Goal: Information Seeking & Learning: Learn about a topic

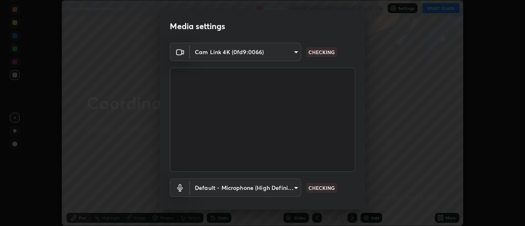
scroll to position [43, 0]
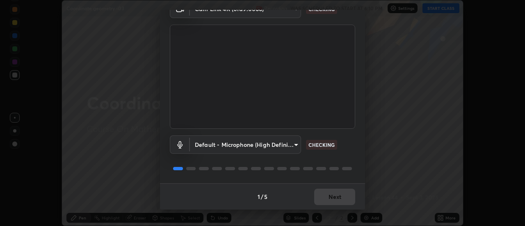
click at [339, 190] on div "1 / 5 Next" at bounding box center [262, 196] width 205 height 26
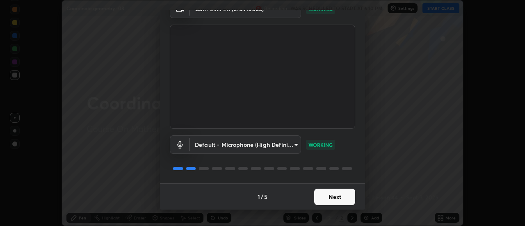
click at [341, 198] on button "Next" at bounding box center [334, 197] width 41 height 16
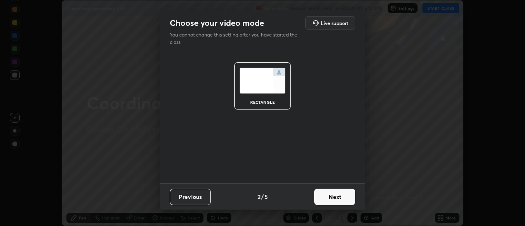
scroll to position [0, 0]
click at [339, 197] on button "Next" at bounding box center [334, 197] width 41 height 16
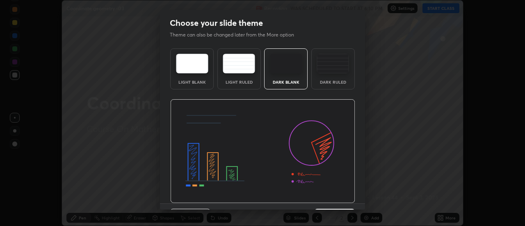
click at [332, 84] on div "Dark Ruled" at bounding box center [333, 82] width 33 height 4
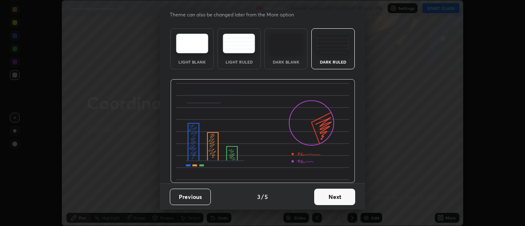
click at [338, 194] on button "Next" at bounding box center [334, 197] width 41 height 16
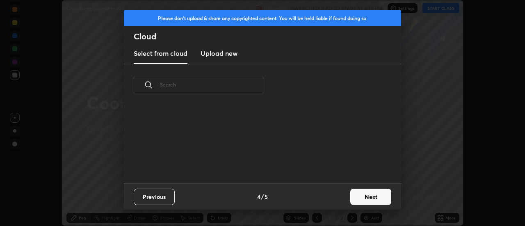
scroll to position [0, 0]
click at [339, 192] on div "Previous 4 / 5 Next" at bounding box center [262, 196] width 277 height 26
click at [358, 196] on button "Next" at bounding box center [370, 197] width 41 height 16
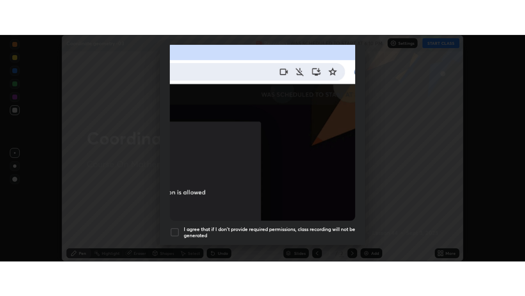
scroll to position [211, 0]
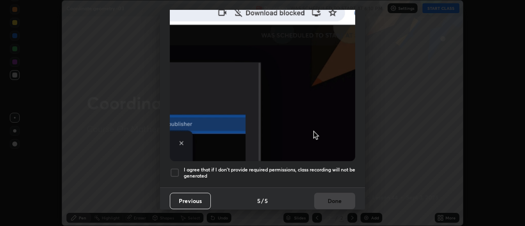
click at [336, 173] on h5 "I agree that if I don't provide required permissions, class recording will not …" at bounding box center [270, 173] width 172 height 13
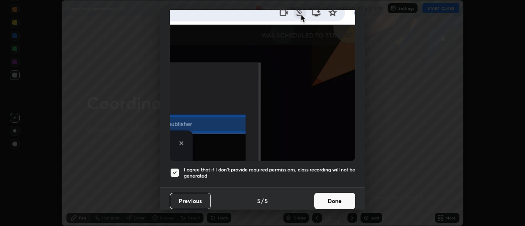
click at [334, 197] on button "Done" at bounding box center [334, 201] width 41 height 16
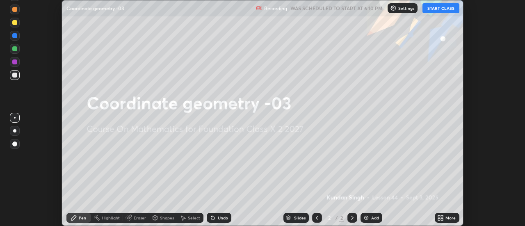
click at [434, 12] on button "START CLASS" at bounding box center [441, 8] width 37 height 10
click at [441, 218] on icon at bounding box center [441, 218] width 7 height 7
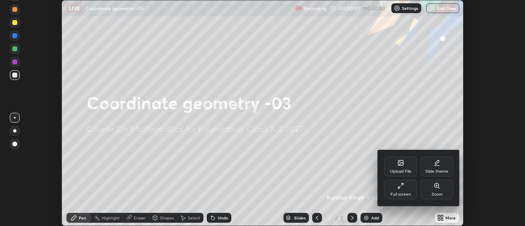
click at [403, 191] on div "Full screen" at bounding box center [401, 190] width 33 height 20
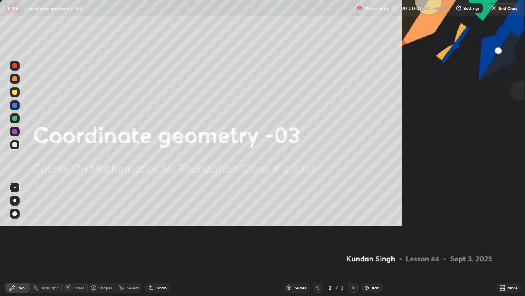
scroll to position [296, 525]
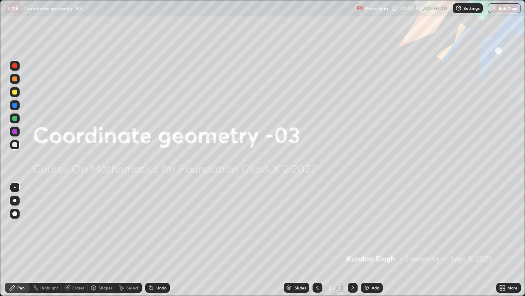
click at [374, 226] on div "Add" at bounding box center [376, 287] width 8 height 4
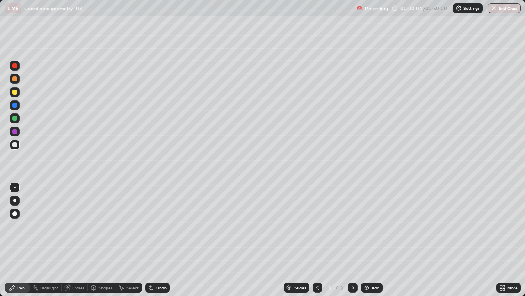
click at [16, 94] on div at bounding box center [14, 91] width 5 height 5
click at [16, 202] on div at bounding box center [15, 200] width 10 height 10
click at [104, 226] on div "Shapes" at bounding box center [106, 287] width 14 height 4
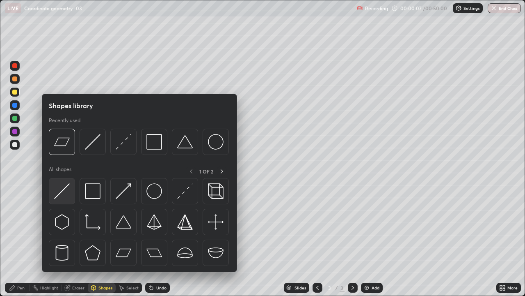
click at [67, 199] on div at bounding box center [62, 191] width 26 height 26
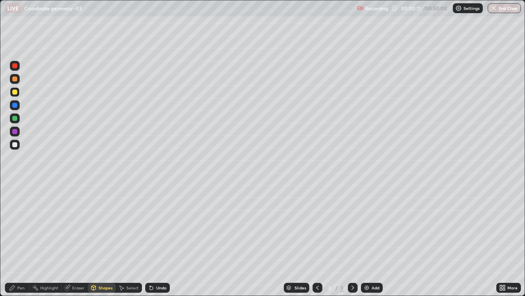
click at [18, 226] on div "Pen" at bounding box center [20, 287] width 7 height 4
click at [18, 81] on div at bounding box center [15, 79] width 10 height 10
click at [111, 226] on div "Shapes" at bounding box center [106, 287] width 14 height 4
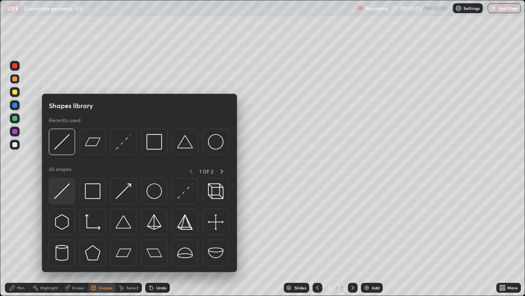
click at [71, 193] on div at bounding box center [62, 191] width 26 height 26
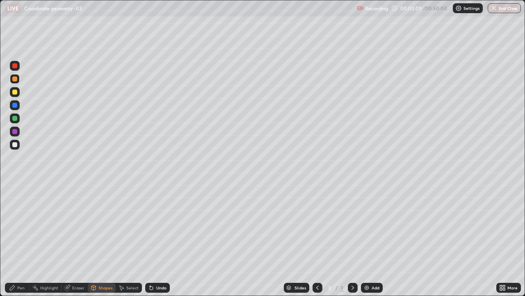
click at [27, 226] on div "Pen" at bounding box center [17, 287] width 25 height 10
click at [15, 144] on div at bounding box center [14, 144] width 5 height 5
click at [17, 122] on div at bounding box center [15, 118] width 10 height 10
click at [15, 93] on div at bounding box center [14, 91] width 5 height 5
click at [16, 79] on div at bounding box center [14, 78] width 5 height 5
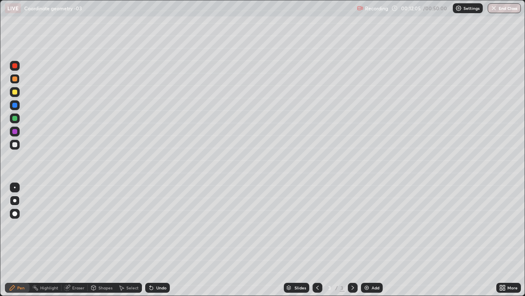
click at [373, 226] on div "Add" at bounding box center [376, 287] width 8 height 4
click at [14, 93] on div at bounding box center [14, 91] width 5 height 5
click at [104, 226] on div "Shapes" at bounding box center [106, 287] width 14 height 4
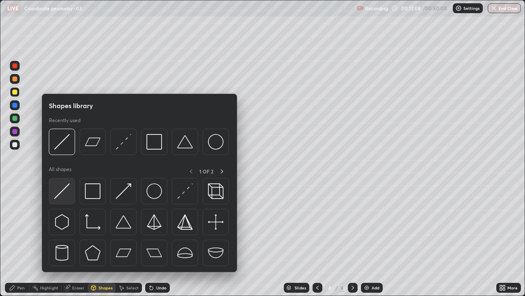
click at [64, 190] on img at bounding box center [62, 191] width 16 height 16
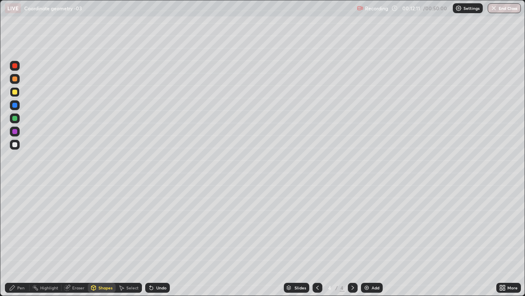
click at [18, 226] on div "Pen" at bounding box center [20, 287] width 7 height 4
click at [162, 226] on div "Undo" at bounding box center [161, 287] width 10 height 4
click at [163, 226] on div "Undo" at bounding box center [161, 287] width 10 height 4
click at [164, 226] on div "Undo" at bounding box center [161, 287] width 10 height 4
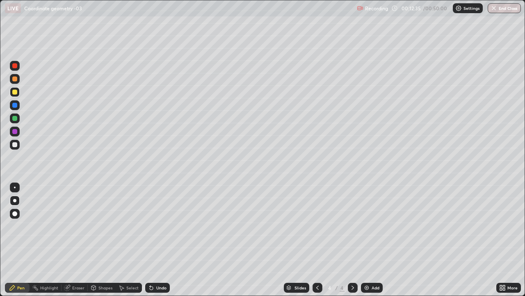
click at [162, 226] on div "Undo" at bounding box center [161, 287] width 10 height 4
click at [15, 131] on div at bounding box center [14, 131] width 5 height 5
click at [15, 118] on div at bounding box center [14, 118] width 5 height 5
click at [15, 144] on div at bounding box center [14, 144] width 5 height 5
click at [18, 120] on div at bounding box center [15, 118] width 10 height 10
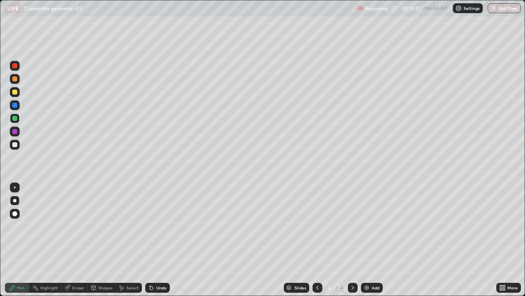
click at [114, 226] on div "Shapes" at bounding box center [102, 287] width 28 height 10
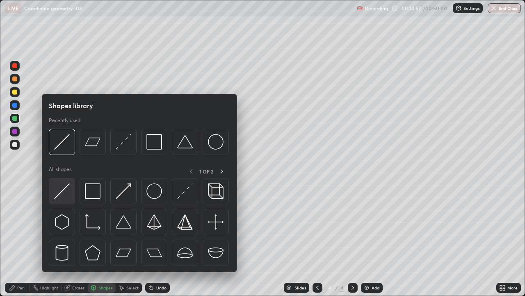
click at [69, 196] on img at bounding box center [62, 191] width 16 height 16
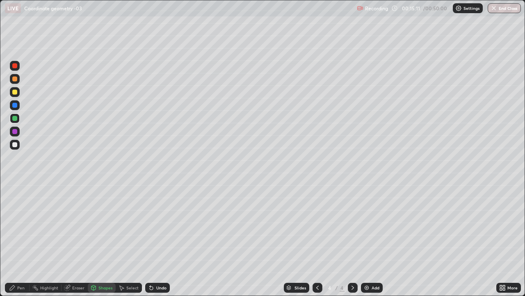
click at [23, 226] on div "Pen" at bounding box center [20, 287] width 7 height 4
click at [15, 79] on div at bounding box center [14, 78] width 5 height 5
click at [373, 226] on div "Add" at bounding box center [376, 287] width 8 height 4
click at [111, 226] on div "Shapes" at bounding box center [106, 287] width 14 height 4
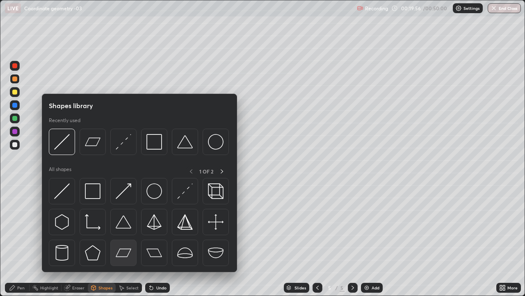
click at [130, 226] on img at bounding box center [124, 253] width 16 height 16
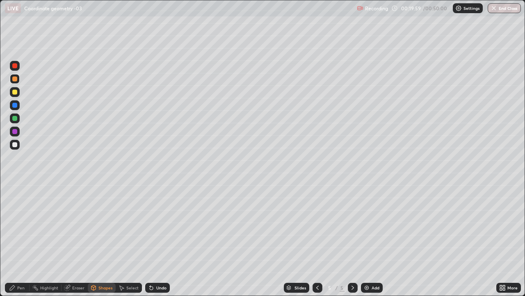
click at [21, 226] on div "Pen" at bounding box center [20, 287] width 7 height 4
click at [106, 226] on div "Shapes" at bounding box center [106, 287] width 14 height 4
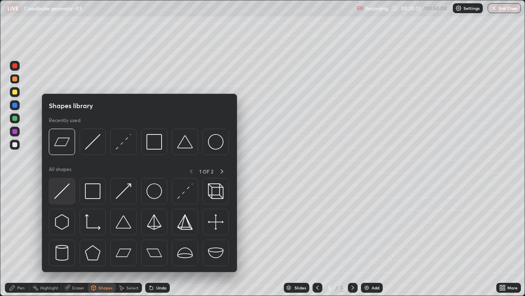
click at [68, 195] on img at bounding box center [62, 191] width 16 height 16
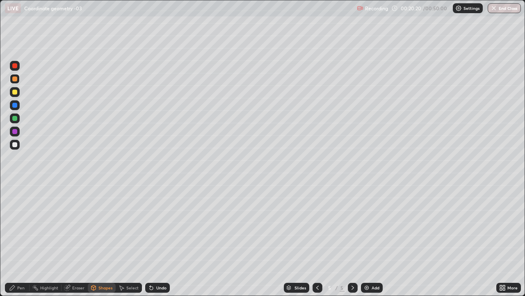
click at [25, 226] on div "Pen" at bounding box center [17, 287] width 25 height 10
click at [18, 146] on div at bounding box center [15, 145] width 10 height 10
click at [506, 226] on div "More" at bounding box center [509, 287] width 25 height 10
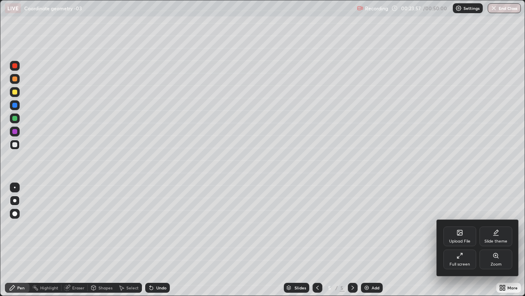
click at [447, 226] on div at bounding box center [262, 148] width 525 height 296
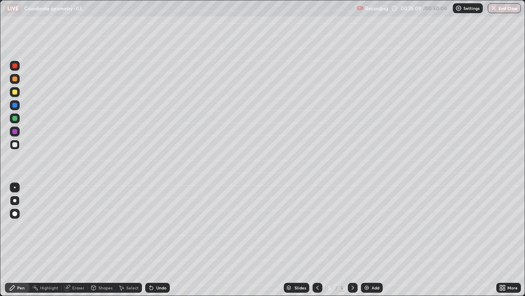
click at [504, 226] on icon at bounding box center [504, 286] width 2 height 2
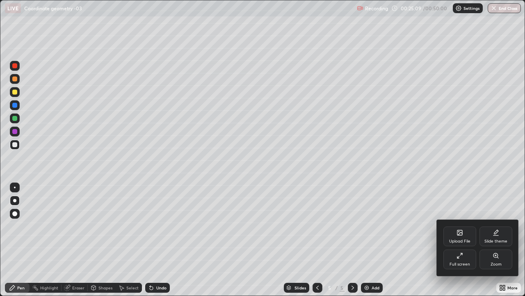
click at [465, 226] on div "Upload File" at bounding box center [460, 236] width 33 height 20
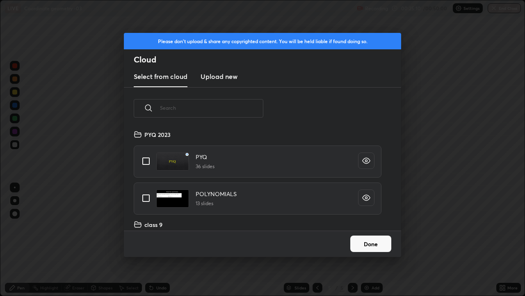
scroll to position [101, 263]
click at [238, 106] on input "text" at bounding box center [211, 107] width 103 height 35
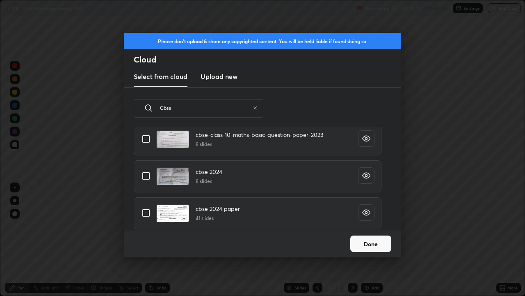
scroll to position [23, 0]
type input "Cbse"
click at [148, 210] on input "grid" at bounding box center [145, 211] width 17 height 17
checkbox input "true"
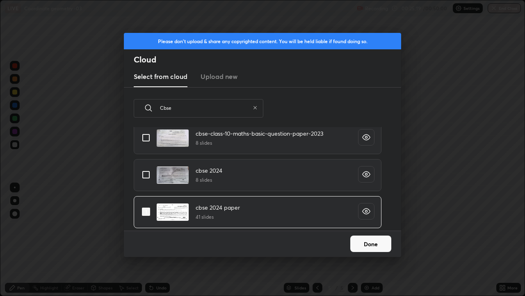
click at [360, 226] on button "Done" at bounding box center [370, 243] width 41 height 16
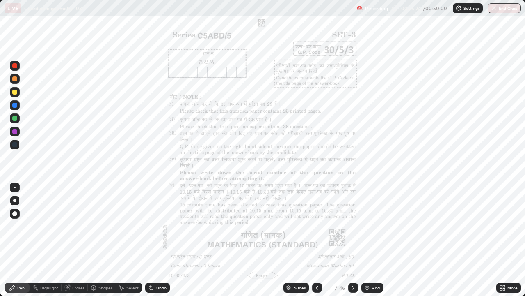
click at [290, 226] on icon at bounding box center [288, 287] width 5 height 5
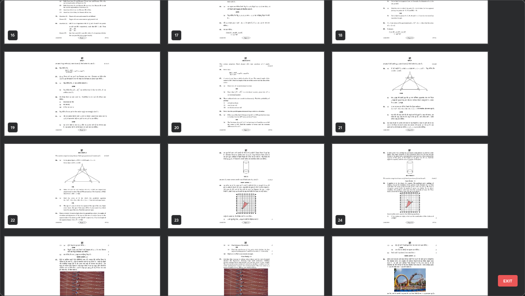
scroll to position [506, 0]
click at [405, 202] on img "grid" at bounding box center [410, 186] width 156 height 84
click at [408, 201] on img "grid" at bounding box center [410, 186] width 156 height 84
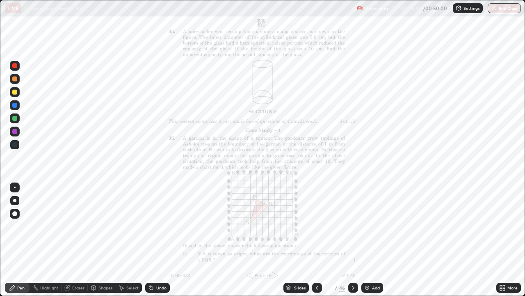
click at [504, 226] on icon at bounding box center [504, 286] width 2 height 2
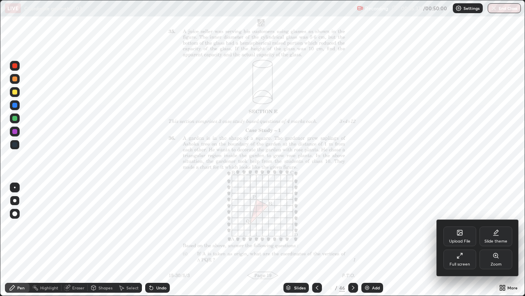
click at [493, 226] on div "Zoom" at bounding box center [496, 259] width 33 height 20
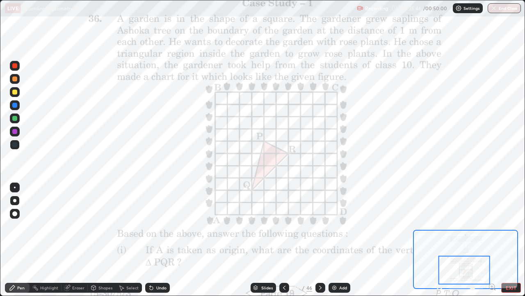
click at [15, 66] on div at bounding box center [14, 65] width 5 height 5
click at [15, 187] on div at bounding box center [15, 187] width 2 height 2
click at [321, 226] on icon at bounding box center [320, 287] width 7 height 7
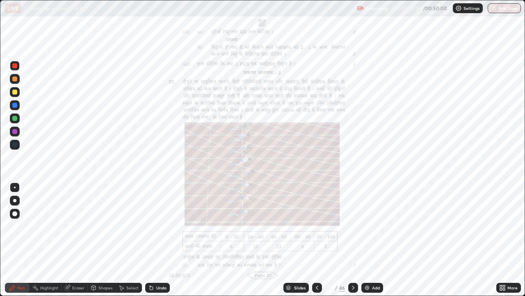
click at [353, 226] on icon at bounding box center [353, 287] width 7 height 7
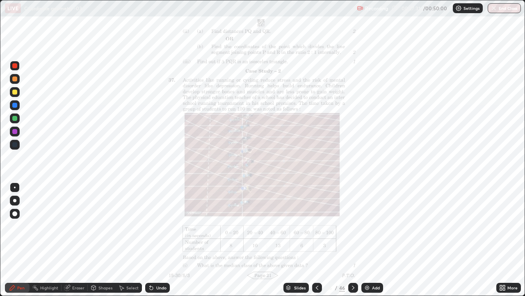
click at [318, 226] on icon at bounding box center [317, 287] width 7 height 7
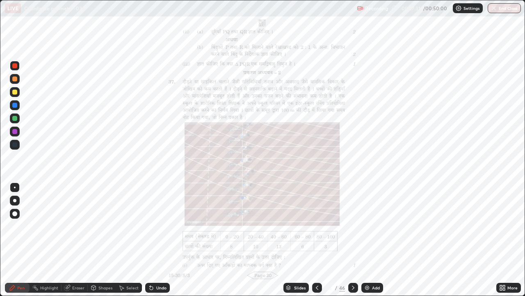
click at [316, 226] on icon at bounding box center [317, 287] width 2 height 4
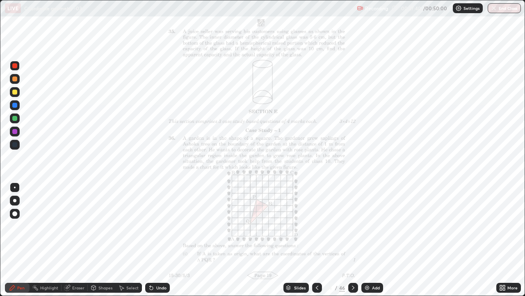
click at [353, 226] on icon at bounding box center [353, 287] width 7 height 7
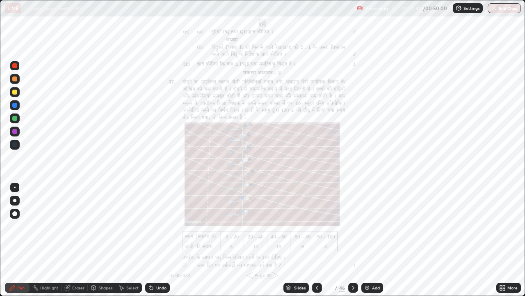
click at [353, 226] on icon at bounding box center [353, 287] width 7 height 7
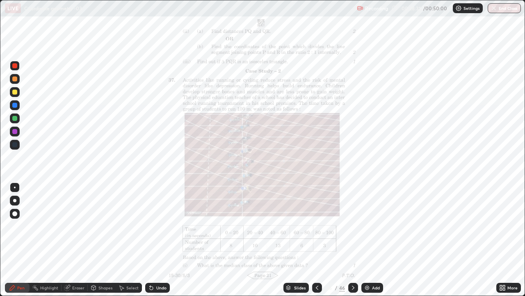
click at [316, 226] on icon at bounding box center [317, 287] width 7 height 7
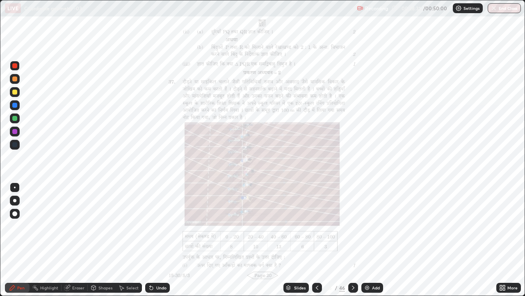
click at [314, 226] on icon at bounding box center [317, 287] width 7 height 7
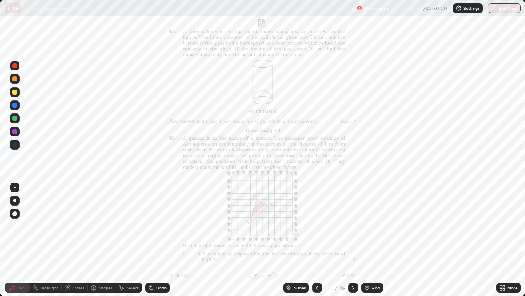
click at [314, 226] on icon at bounding box center [317, 287] width 7 height 7
click at [316, 226] on icon at bounding box center [317, 287] width 7 height 7
click at [316, 226] on icon at bounding box center [317, 287] width 2 height 4
click at [317, 226] on icon at bounding box center [317, 287] width 7 height 7
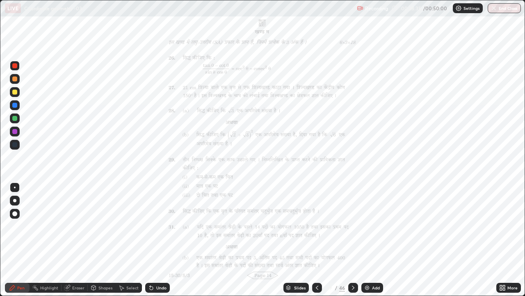
click at [316, 226] on icon at bounding box center [317, 287] width 7 height 7
click at [320, 226] on div at bounding box center [317, 287] width 10 height 10
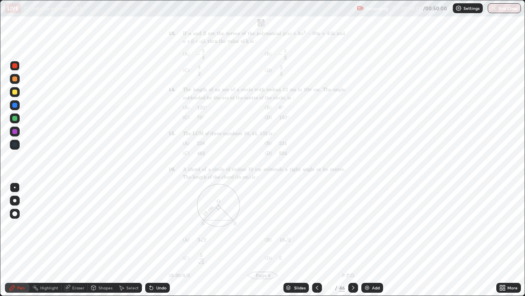
click at [321, 226] on div at bounding box center [317, 287] width 10 height 10
click at [321, 226] on div at bounding box center [317, 287] width 10 height 16
click at [320, 226] on div at bounding box center [317, 287] width 10 height 16
click at [321, 226] on div at bounding box center [317, 287] width 10 height 16
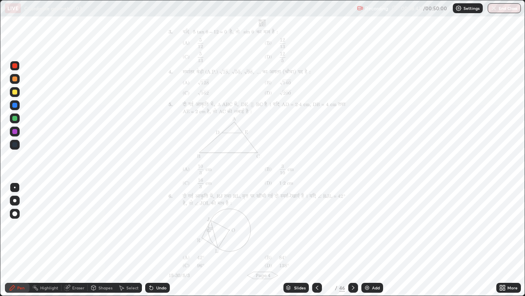
click at [326, 226] on div "9 / 46" at bounding box center [335, 287] width 46 height 16
click at [319, 226] on div at bounding box center [317, 287] width 10 height 10
click at [19, 67] on div at bounding box center [15, 66] width 10 height 10
click at [15, 187] on div at bounding box center [15, 187] width 2 height 2
click at [14, 200] on div at bounding box center [14, 200] width 3 height 3
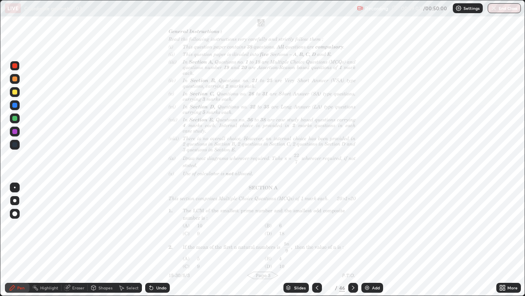
click at [15, 188] on div at bounding box center [15, 187] width 2 height 2
click at [498, 8] on button "End Class" at bounding box center [504, 8] width 33 height 10
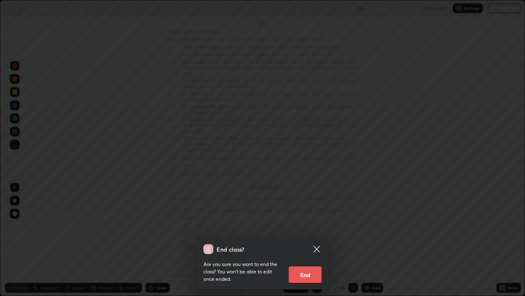
click at [314, 226] on button "End" at bounding box center [305, 274] width 33 height 16
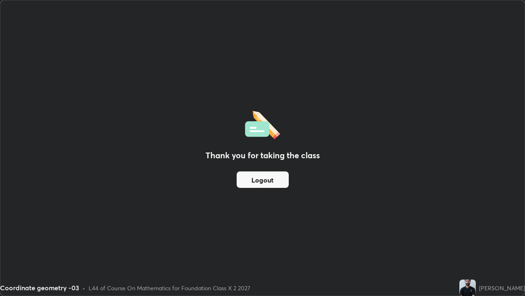
click at [275, 181] on button "Logout" at bounding box center [263, 179] width 52 height 16
